Goal: Task Accomplishment & Management: Manage account settings

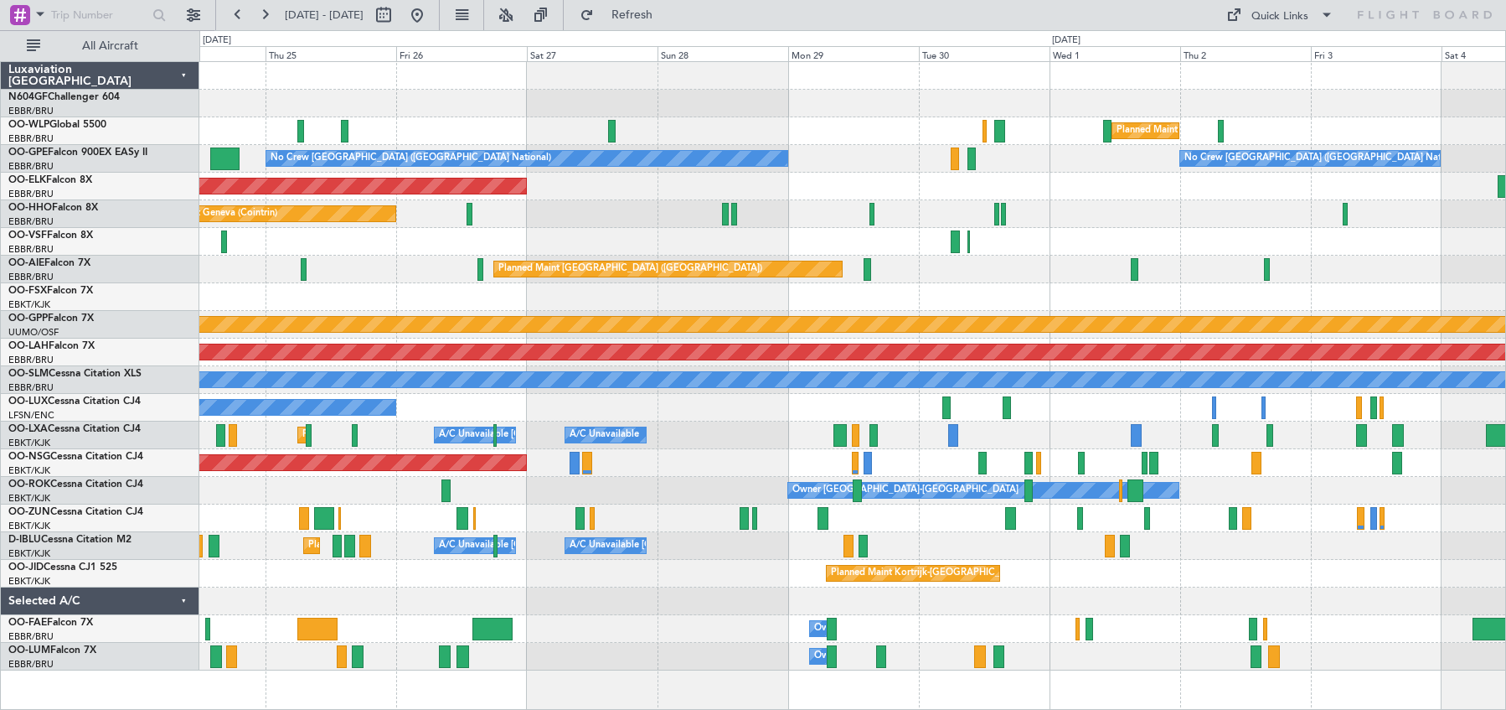
click at [675, 483] on div "Owner [GEOGRAPHIC_DATA]-[GEOGRAPHIC_DATA]" at bounding box center [852, 491] width 1306 height 28
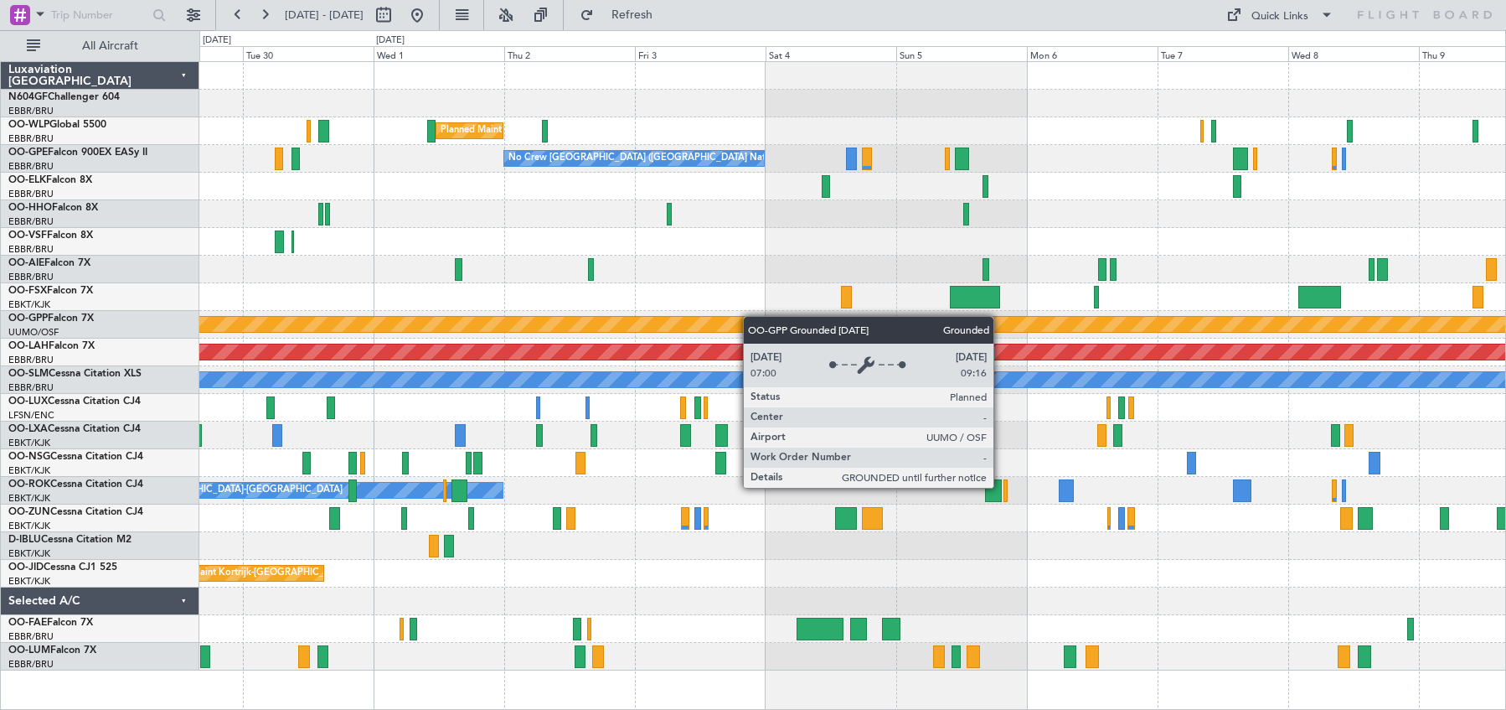
click at [638, 316] on div "Planned Maint Milan (Linate) No Crew [GEOGRAPHIC_DATA] (Brussels National) Plan…" at bounding box center [852, 366] width 1306 height 608
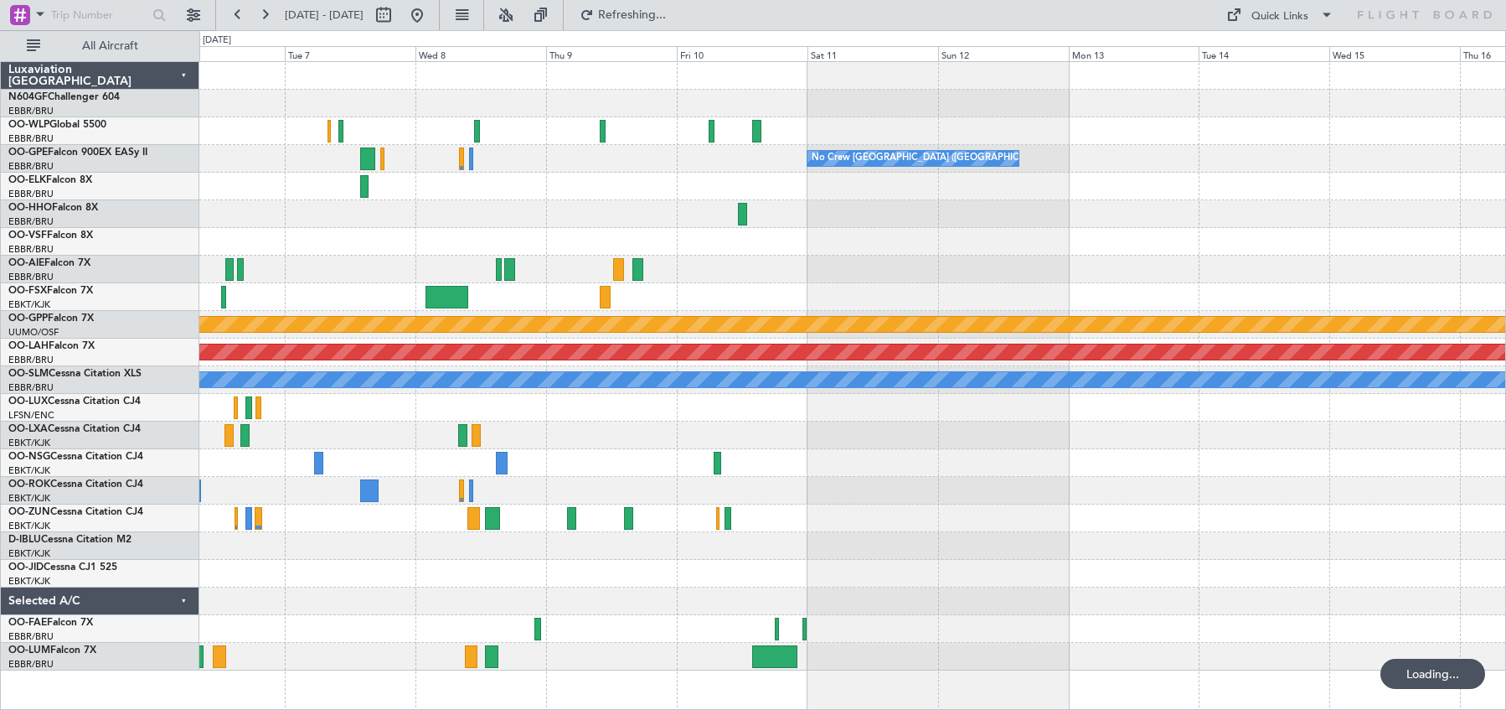
click at [513, 214] on div at bounding box center [852, 214] width 1306 height 28
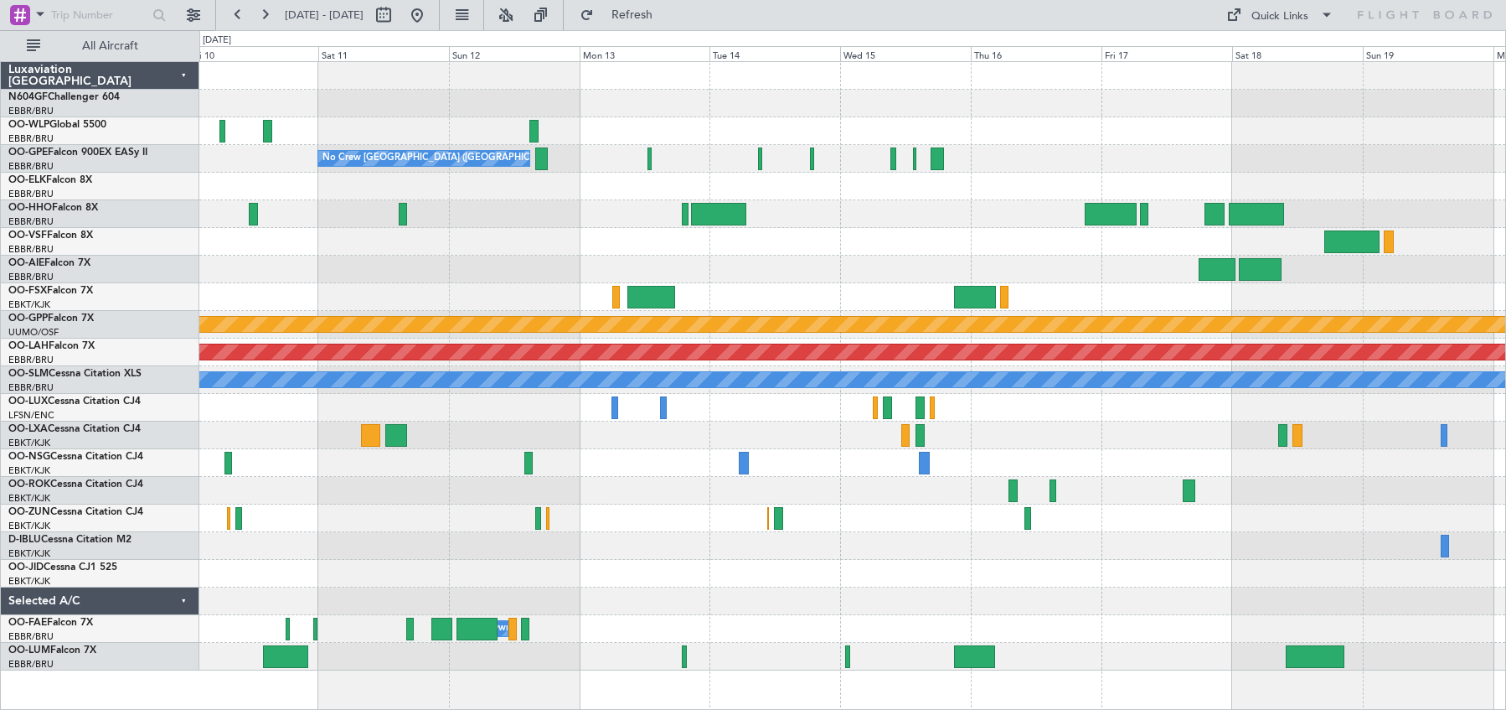
click at [797, 264] on div at bounding box center [852, 269] width 1306 height 28
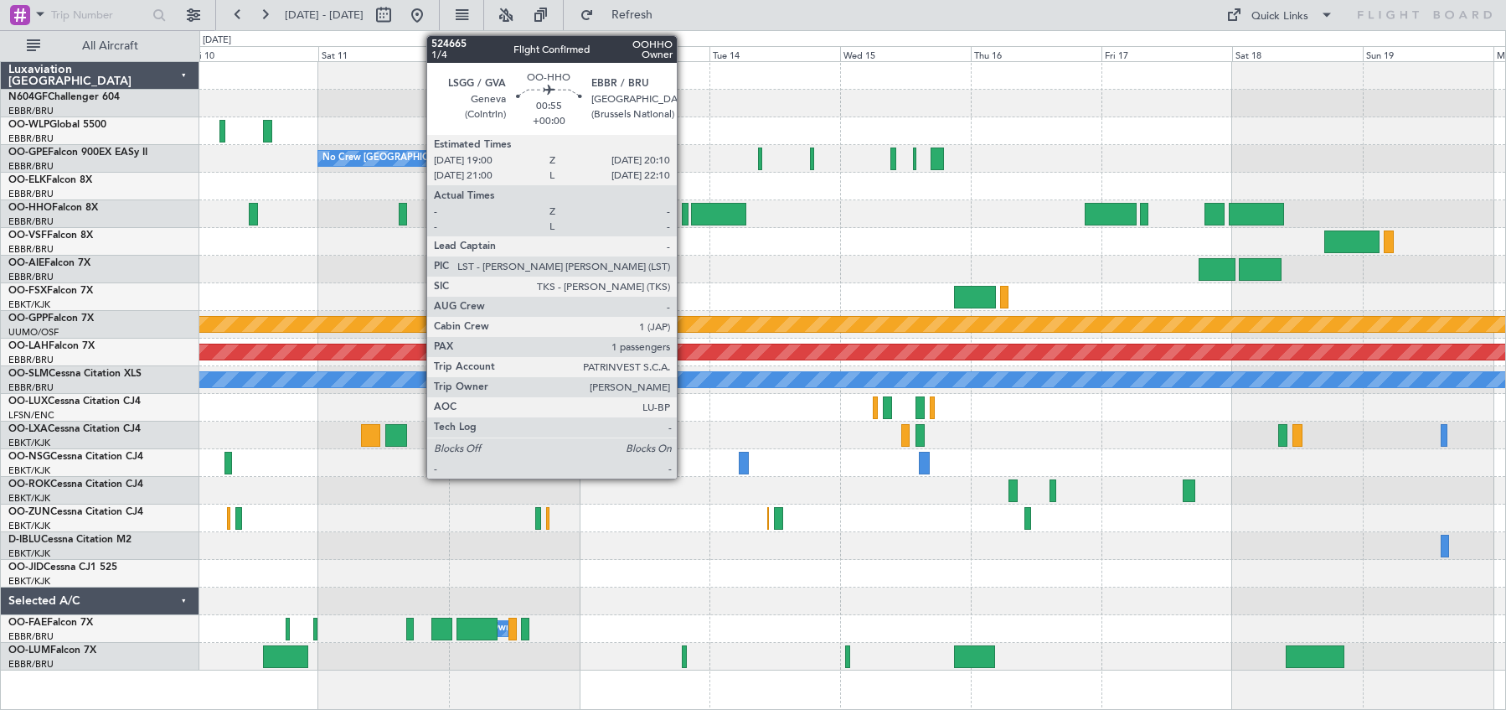
click at [684, 218] on div at bounding box center [685, 214] width 7 height 23
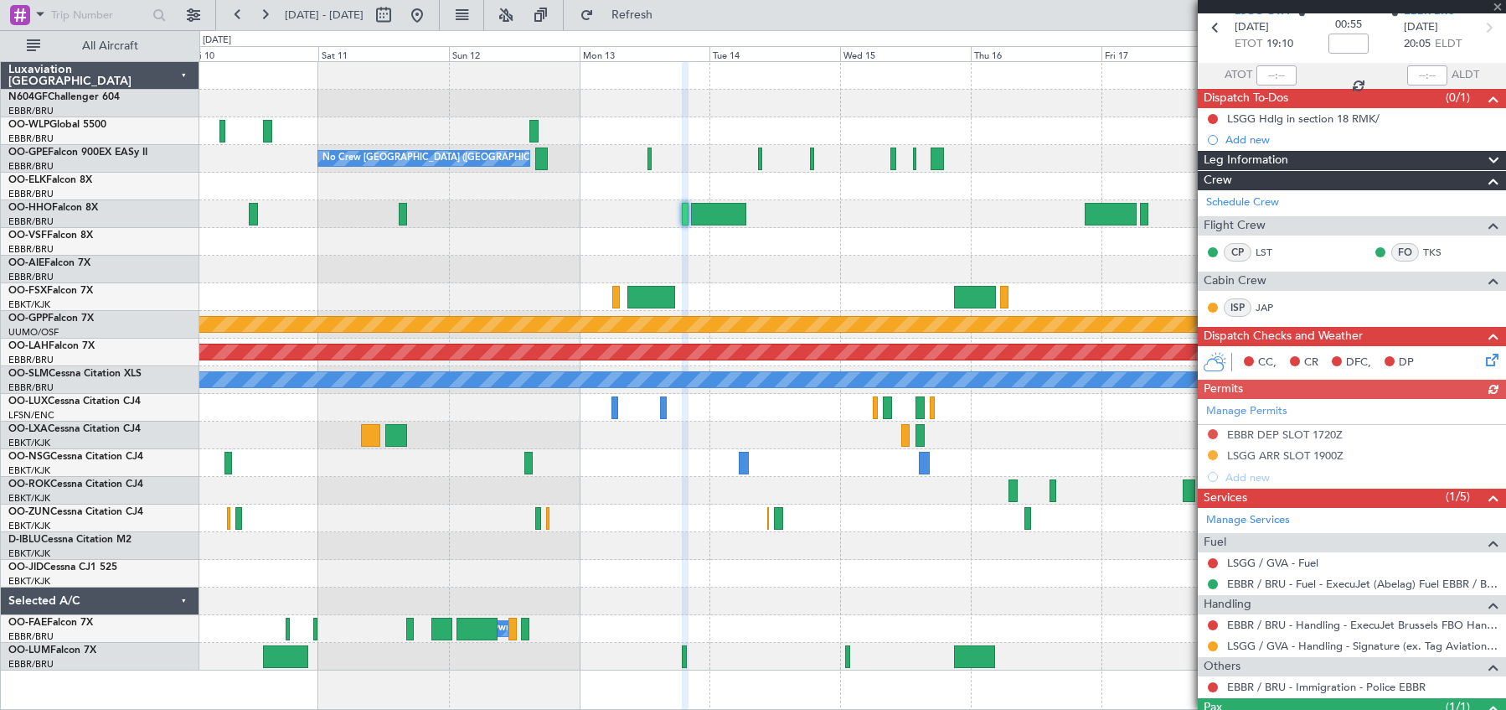
scroll to position [147, 0]
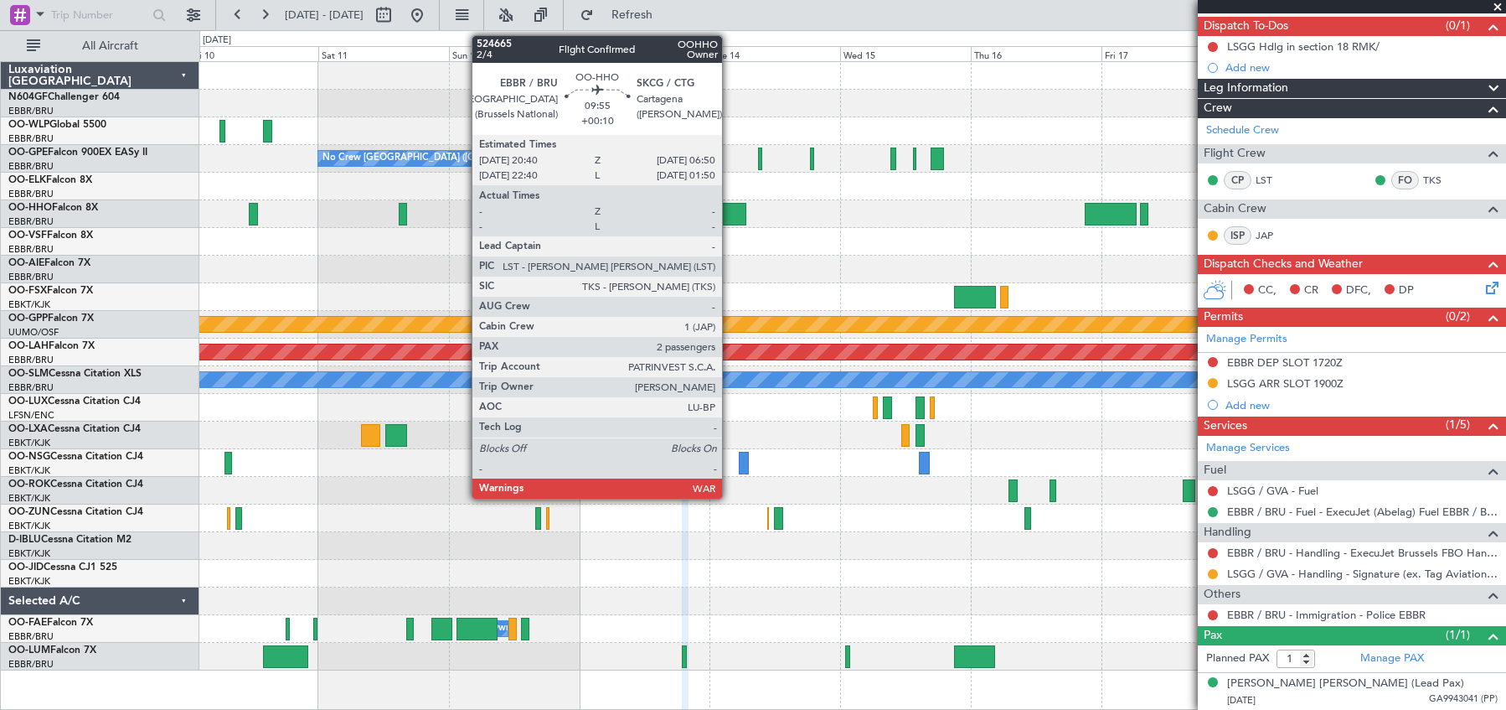
click at [727, 214] on div at bounding box center [719, 214] width 56 height 23
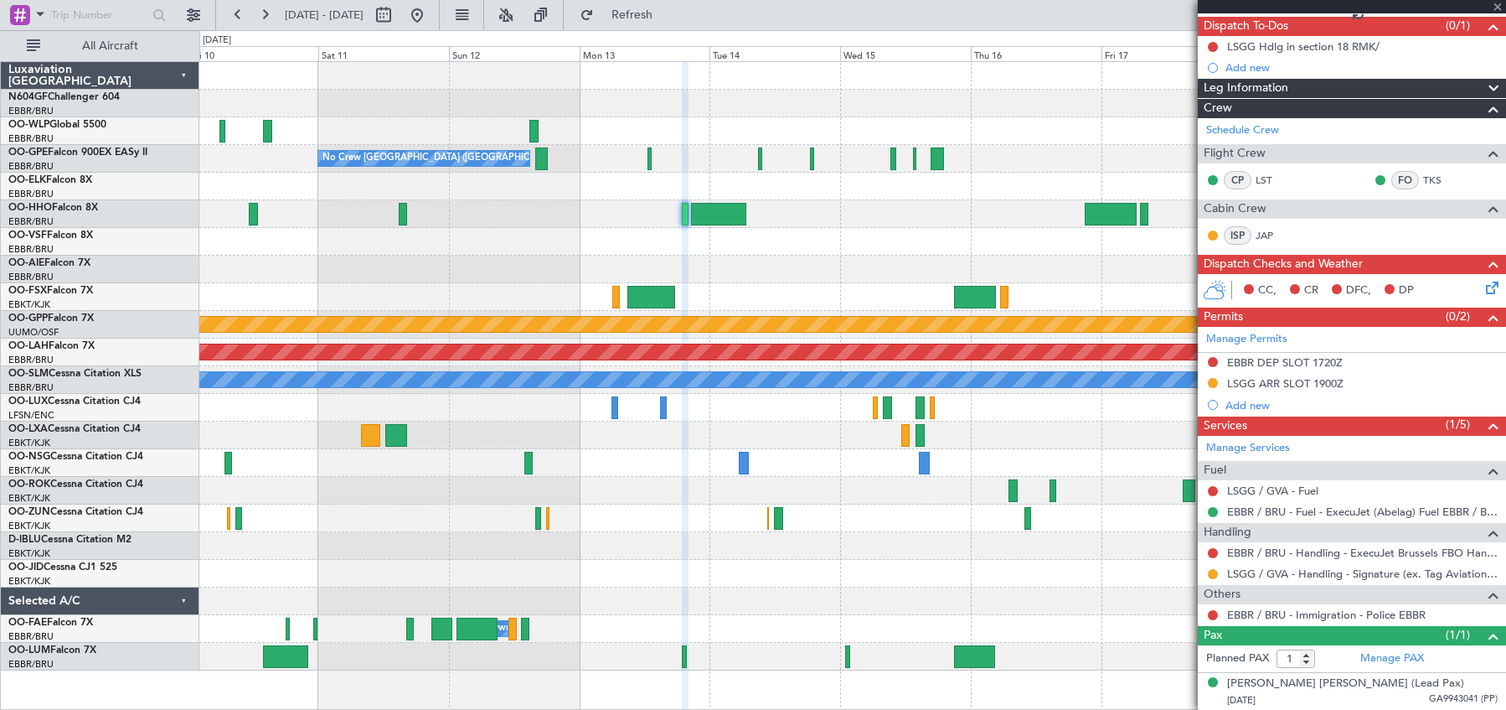
type input "+00:10"
type input "2"
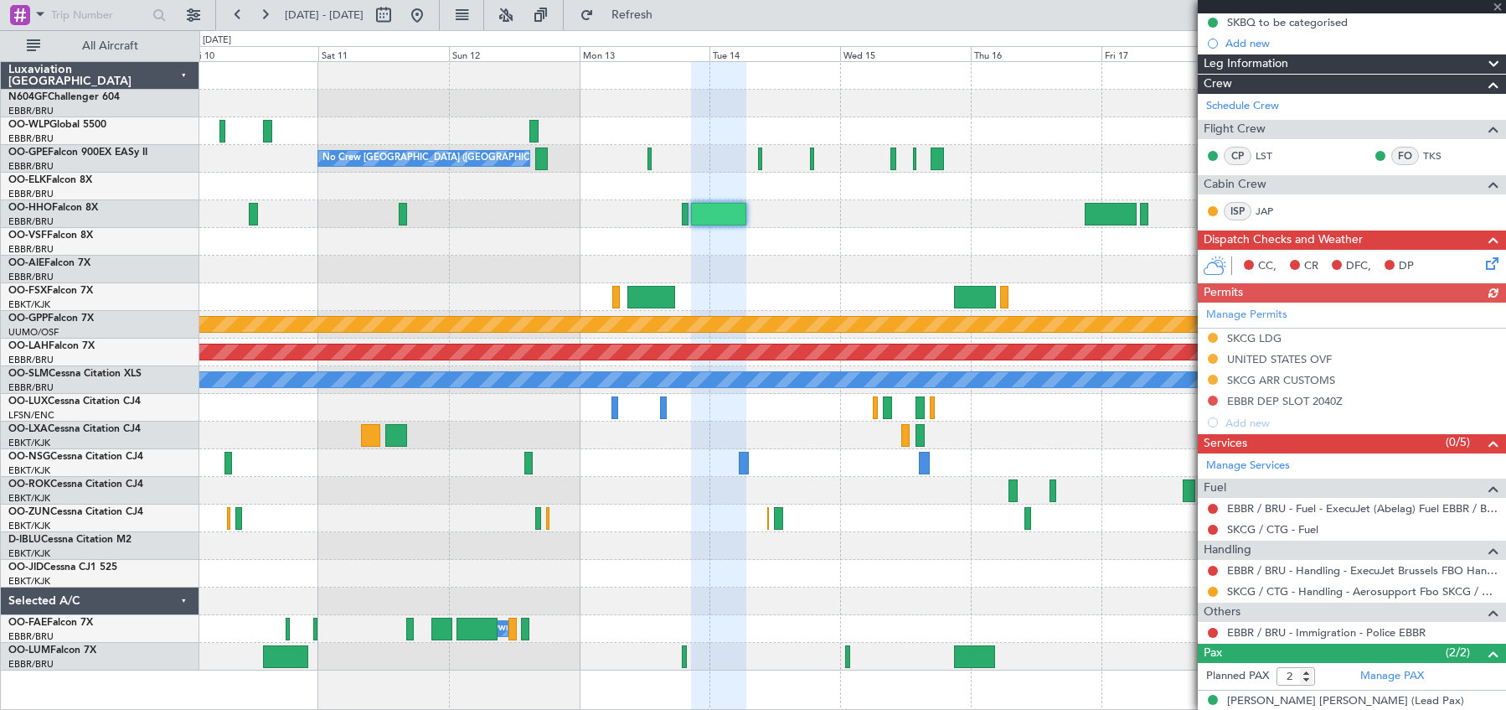
scroll to position [290, 0]
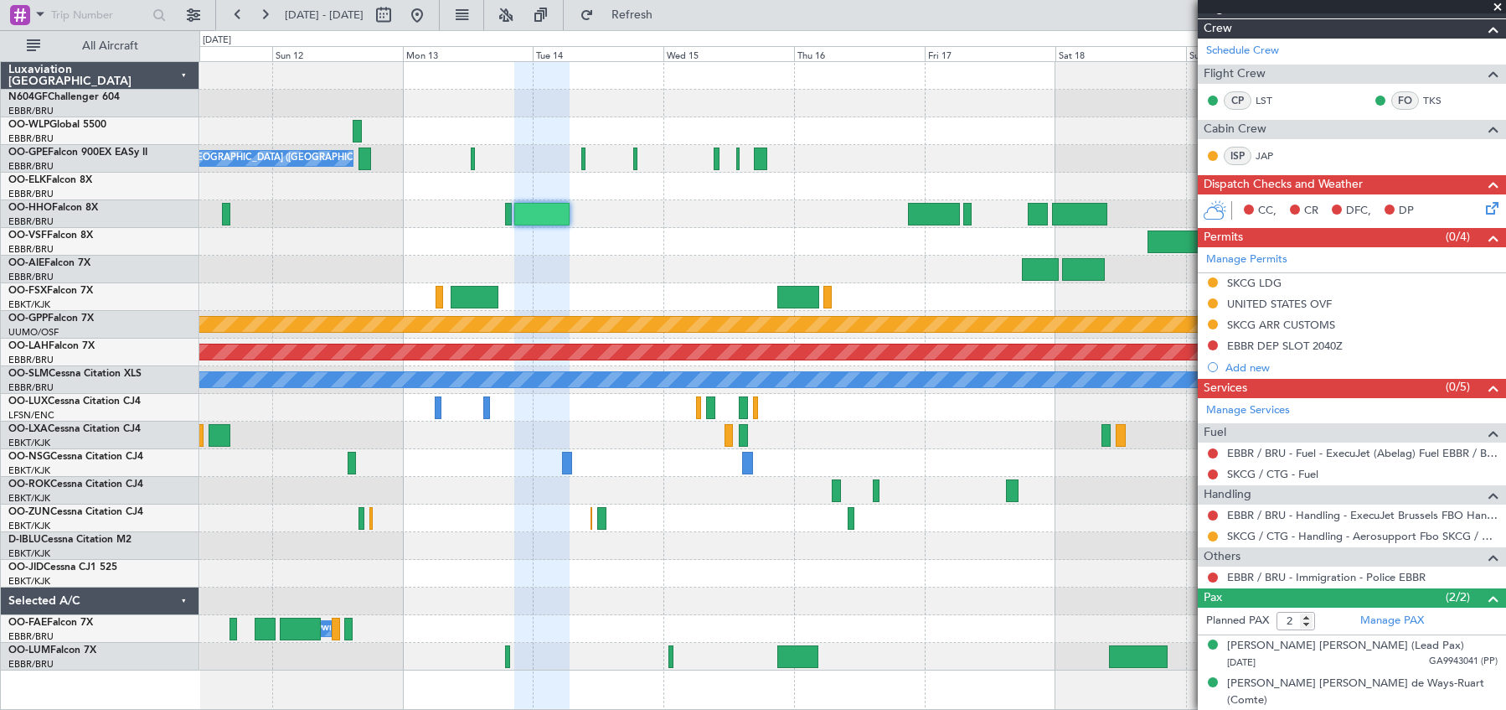
click at [971, 266] on div at bounding box center [852, 269] width 1306 height 28
